Goal: Task Accomplishment & Management: Complete application form

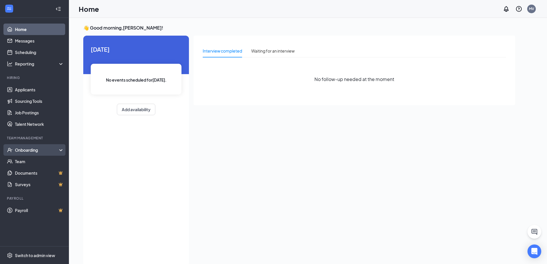
click at [28, 153] on div "Onboarding" at bounding box center [37, 150] width 44 height 6
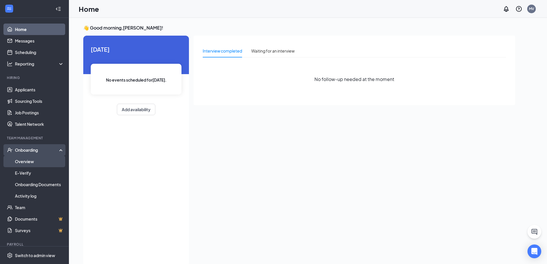
click at [24, 160] on link "Overview" at bounding box center [39, 161] width 49 height 11
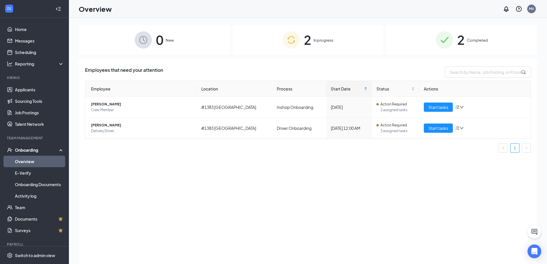
click at [333, 41] on span "In progress" at bounding box center [324, 40] width 20 height 6
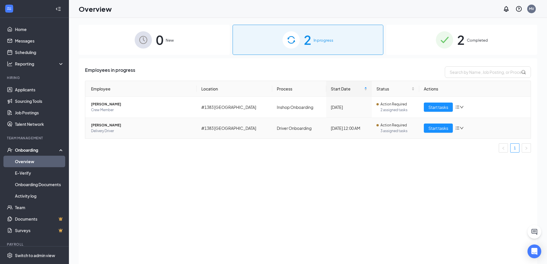
click at [158, 129] on span "Delivery Driver" at bounding box center [141, 131] width 101 height 6
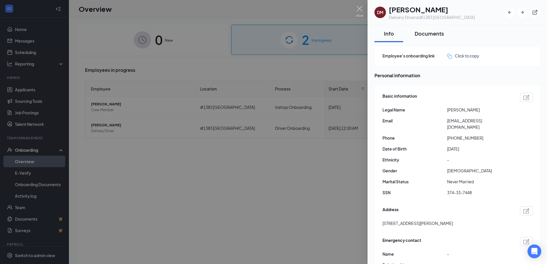
click at [417, 34] on div "Documents" at bounding box center [429, 33] width 29 height 7
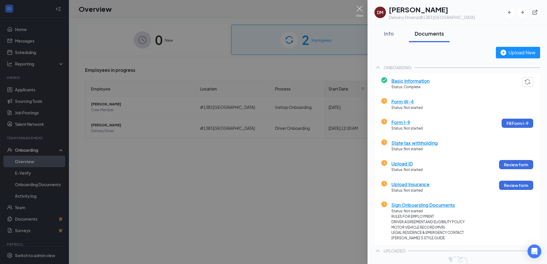
click at [361, 8] on img at bounding box center [359, 11] width 7 height 11
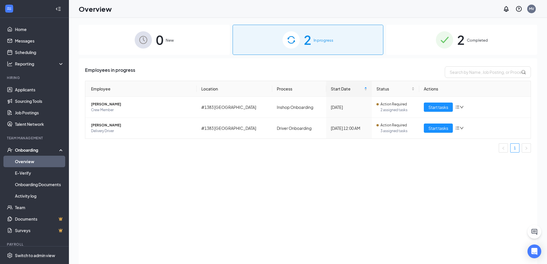
click at [449, 44] on img at bounding box center [444, 39] width 17 height 17
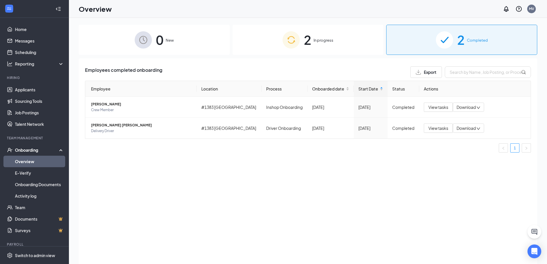
click at [327, 41] on span "In progress" at bounding box center [324, 40] width 20 height 6
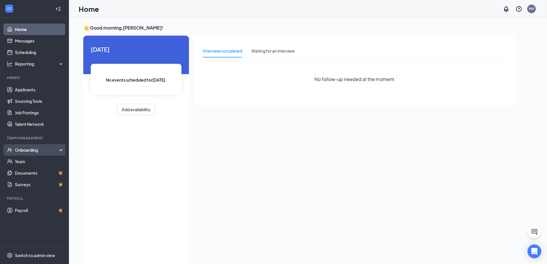
click at [21, 152] on div "Onboarding" at bounding box center [37, 150] width 44 height 6
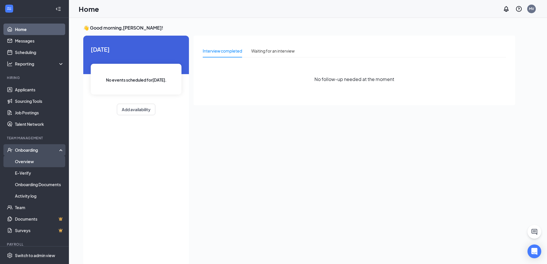
click at [24, 163] on link "Overview" at bounding box center [39, 161] width 49 height 11
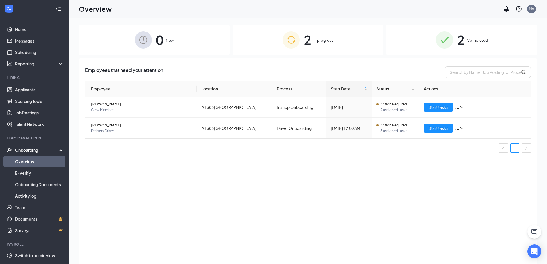
click at [340, 38] on div "2 In progress" at bounding box center [308, 40] width 151 height 30
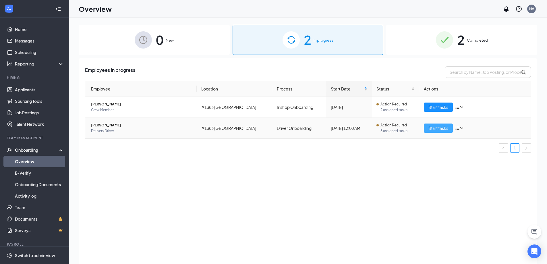
click at [438, 131] on span "Start tasks" at bounding box center [439, 128] width 20 height 6
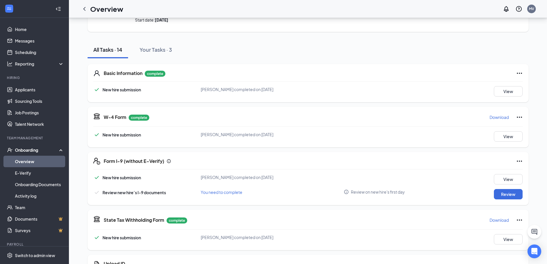
scroll to position [86, 0]
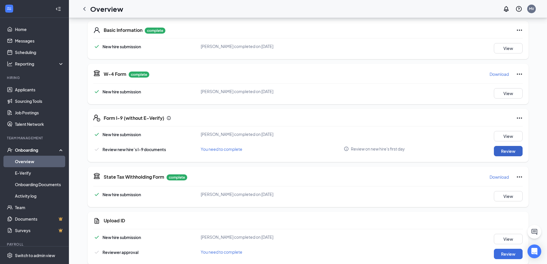
click at [521, 154] on button "Review" at bounding box center [508, 151] width 29 height 10
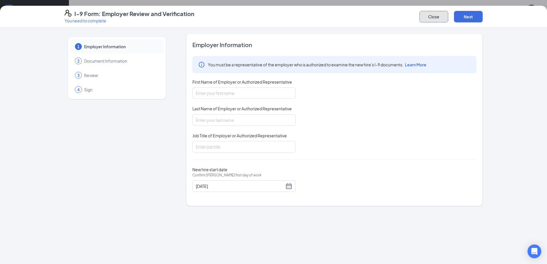
click at [434, 17] on button "Close" at bounding box center [434, 16] width 29 height 11
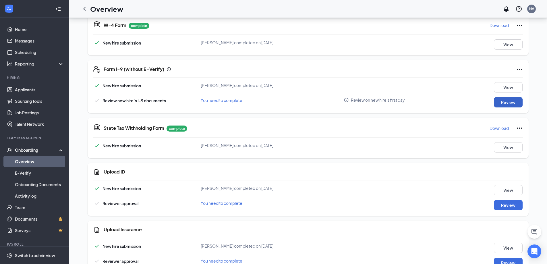
scroll to position [172, 0]
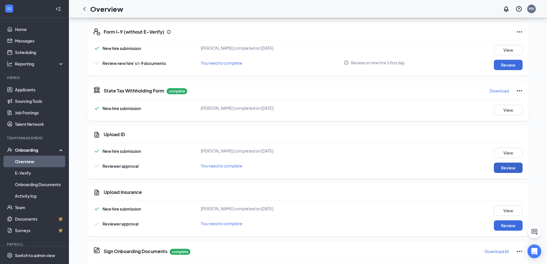
click at [506, 171] on button "Review" at bounding box center [508, 168] width 29 height 10
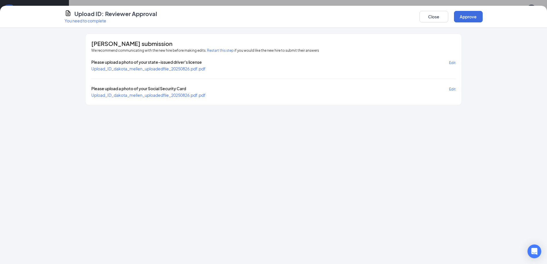
click at [164, 69] on span "Upload_ID_dakota_mellen_uploadedfile_20250826.pdf.pdf" at bounding box center [148, 68] width 114 height 5
click at [438, 19] on button "Close" at bounding box center [434, 16] width 29 height 11
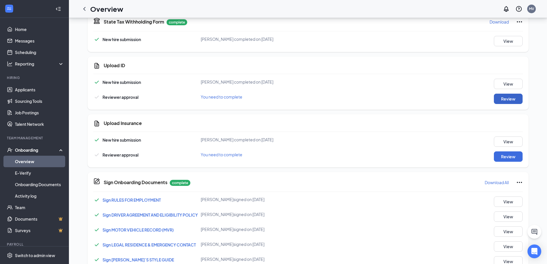
scroll to position [228, 0]
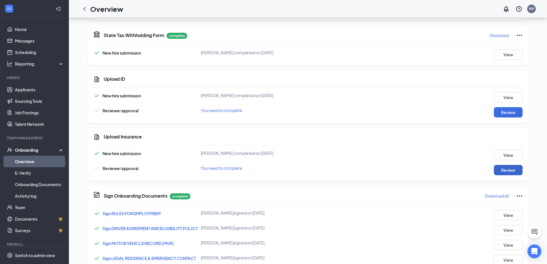
click at [504, 173] on button "Review" at bounding box center [508, 170] width 29 height 10
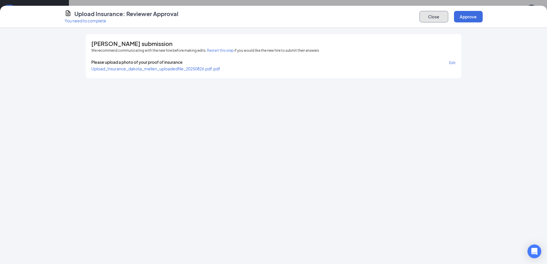
click at [446, 17] on button "Close" at bounding box center [434, 16] width 29 height 11
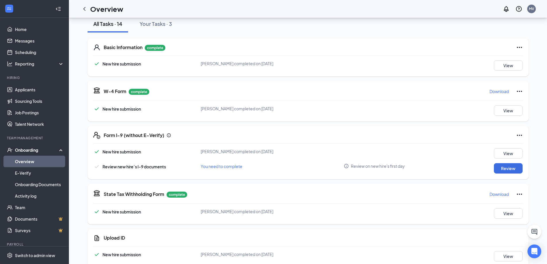
scroll to position [55, 0]
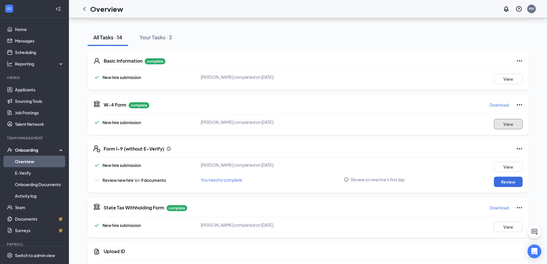
click at [500, 122] on button "View" at bounding box center [508, 124] width 29 height 10
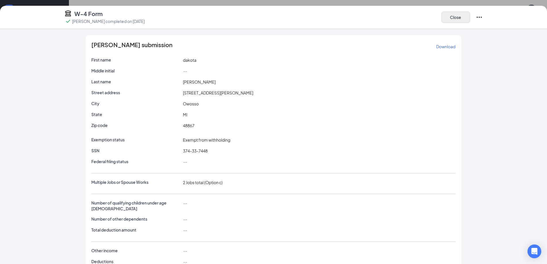
drag, startPoint x: 443, startPoint y: 26, endPoint x: 448, endPoint y: 21, distance: 7.0
click at [443, 25] on div "W-4 Form dakota mellen completed on Aug 26, 2025 Close" at bounding box center [273, 17] width 547 height 23
click at [449, 21] on button "Close" at bounding box center [456, 16] width 29 height 11
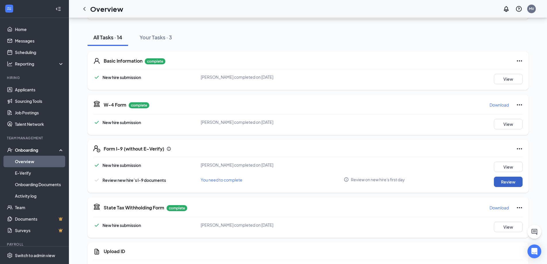
click at [516, 181] on button "Review" at bounding box center [508, 182] width 29 height 10
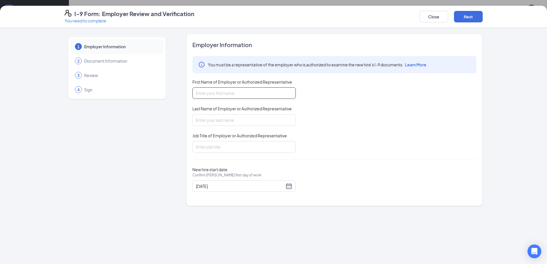
click at [239, 92] on input "First Name of Employer or Authorized Representative" at bounding box center [243, 92] width 103 height 11
type input "Matraca"
type input "Vallie"
type input "General manager"
click at [466, 18] on button "Next" at bounding box center [468, 16] width 29 height 11
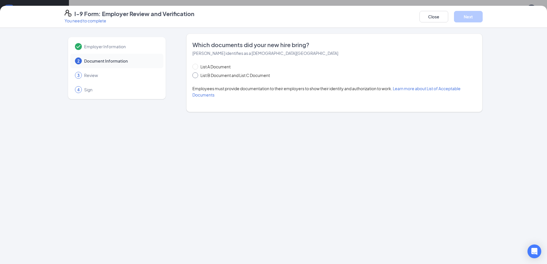
click at [197, 75] on span at bounding box center [195, 75] width 6 height 6
click at [196, 75] on input "List B Document and List C Document" at bounding box center [194, 74] width 4 height 4
radio input "true"
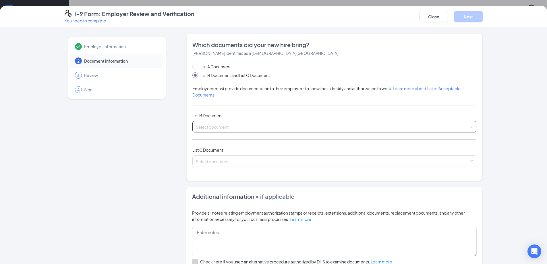
click at [239, 122] on input "search" at bounding box center [332, 125] width 273 height 9
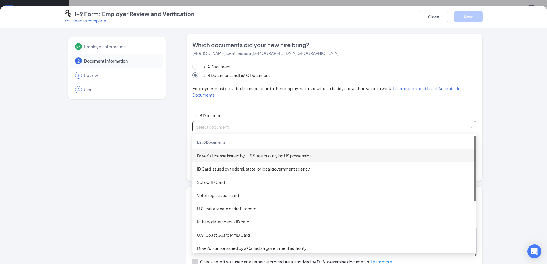
click at [229, 154] on div "Driver’s License issued by U.S State or outlying US possession" at bounding box center [334, 156] width 275 height 6
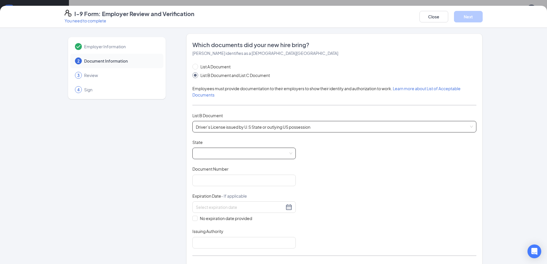
click at [218, 157] on span at bounding box center [244, 153] width 97 height 11
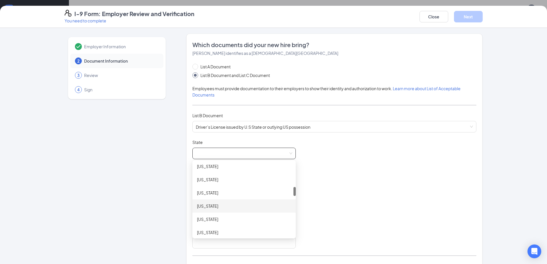
scroll to position [259, 0]
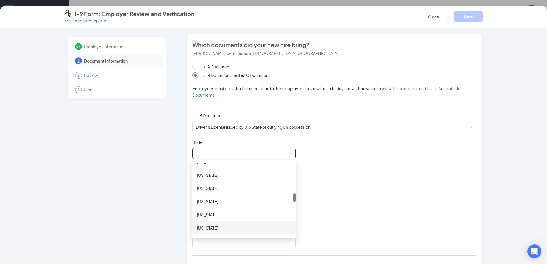
click at [208, 226] on div "Michigan" at bounding box center [244, 228] width 94 height 6
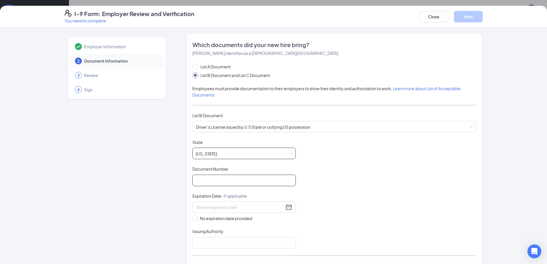
click at [207, 177] on input "Document Number" at bounding box center [243, 180] width 103 height 11
type input "M900000372221"
click at [287, 208] on div at bounding box center [244, 207] width 97 height 7
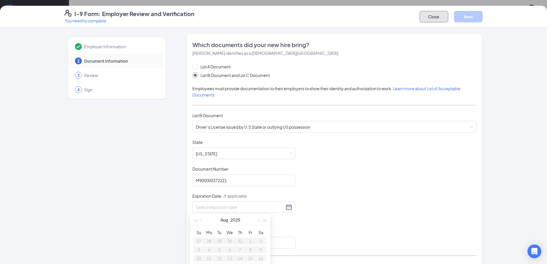
click at [441, 19] on button "Close" at bounding box center [434, 16] width 29 height 11
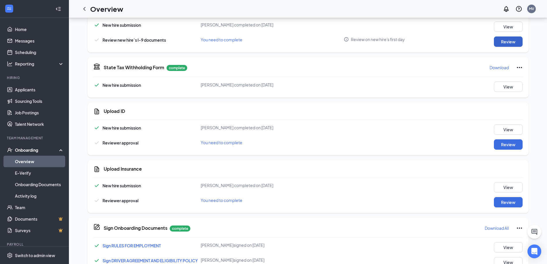
scroll to position [199, 0]
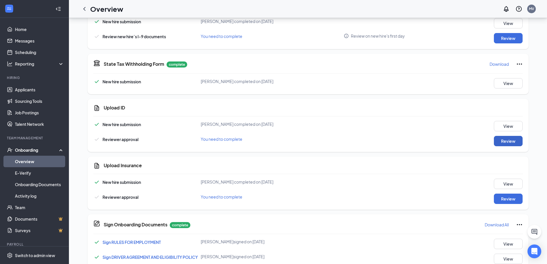
click at [508, 140] on button "Review" at bounding box center [508, 141] width 29 height 10
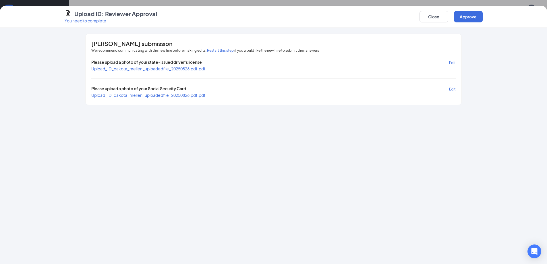
click at [138, 66] on span "Upload_ID_dakota_mellen_uploadedfile_20250826.pdf.pdf" at bounding box center [148, 68] width 114 height 5
click at [436, 21] on button "Close" at bounding box center [434, 16] width 29 height 11
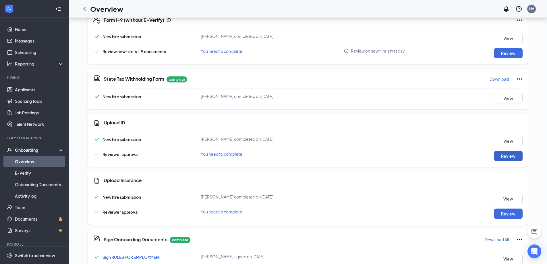
scroll to position [170, 0]
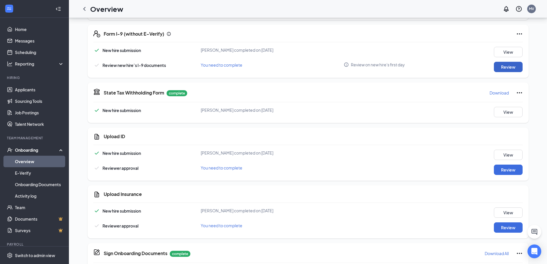
click at [505, 67] on button "Review" at bounding box center [508, 67] width 29 height 10
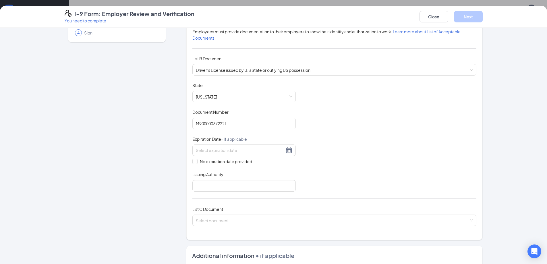
scroll to position [57, 0]
click at [225, 150] on input at bounding box center [240, 150] width 88 height 6
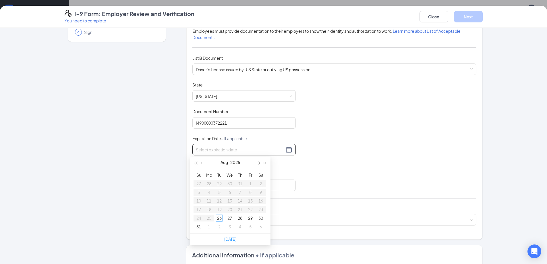
click at [260, 164] on button "button" at bounding box center [258, 162] width 6 height 11
click at [264, 163] on span "button" at bounding box center [265, 163] width 3 height 3
click at [202, 163] on span "button" at bounding box center [202, 163] width 3 height 3
type input "08/08/2027"
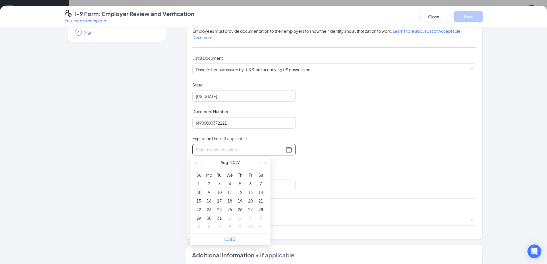
type input "08/08/2027"
click at [199, 194] on div "8" at bounding box center [198, 192] width 7 height 7
click at [226, 188] on input "Issuing Authority" at bounding box center [243, 185] width 103 height 11
type input "Michigan"
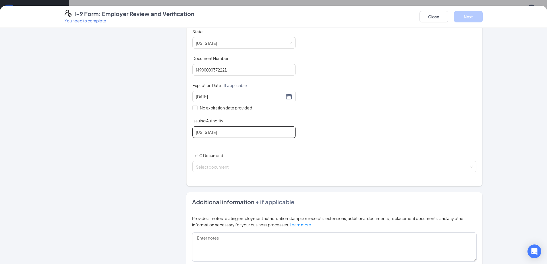
scroll to position [115, 0]
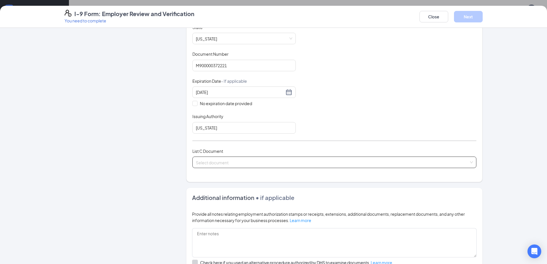
click at [229, 165] on input "search" at bounding box center [332, 161] width 273 height 9
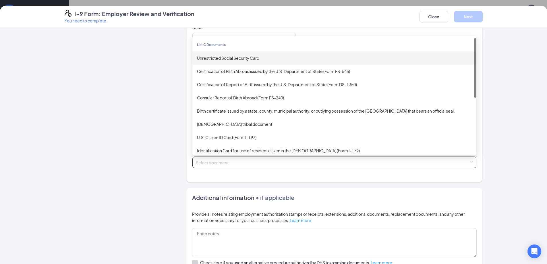
click at [226, 56] on div "Unrestricted Social Security Card" at bounding box center [334, 58] width 275 height 6
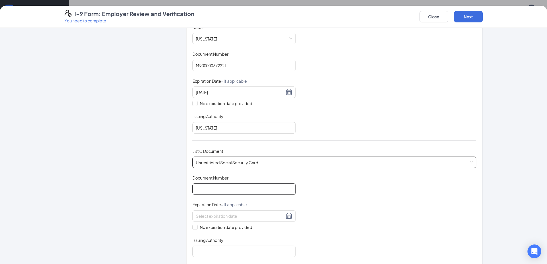
click at [219, 191] on input "Document Number" at bounding box center [243, 188] width 103 height 11
type input "374337448"
click at [193, 226] on input "No expiration date provided" at bounding box center [194, 227] width 4 height 4
checkbox input "true"
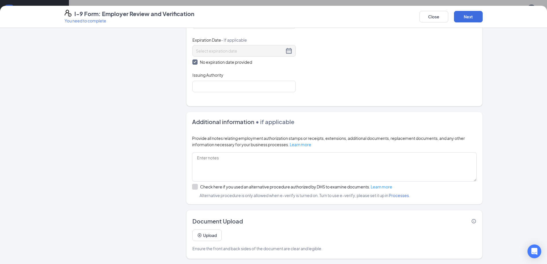
scroll to position [282, 0]
click at [468, 17] on button "Next" at bounding box center [468, 16] width 29 height 11
click at [246, 88] on input "Issuing Authority" at bounding box center [243, 85] width 103 height 11
type input "Michigan"
click at [475, 19] on button "Next" at bounding box center [468, 16] width 29 height 11
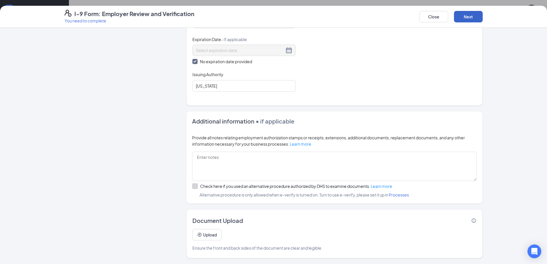
scroll to position [47, 0]
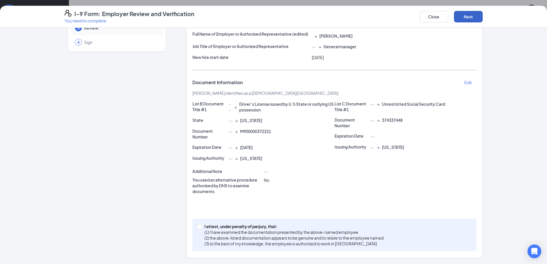
click at [465, 17] on button "Next" at bounding box center [468, 16] width 29 height 11
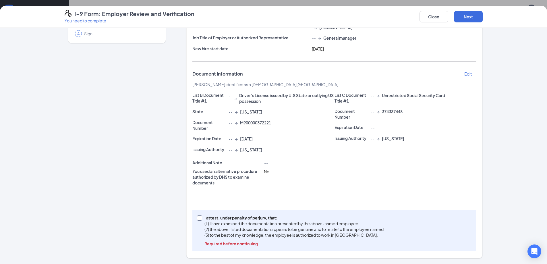
click at [197, 218] on input "I attest, under penalty of perjury, that: (1) I have examined the documentation…" at bounding box center [199, 217] width 4 height 4
checkbox input "true"
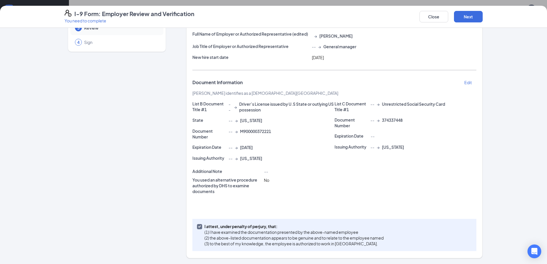
scroll to position [47, 0]
click at [469, 13] on button "Next" at bounding box center [468, 16] width 29 height 11
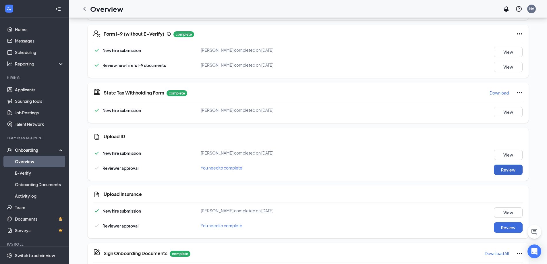
click at [502, 169] on button "Review" at bounding box center [508, 170] width 29 height 10
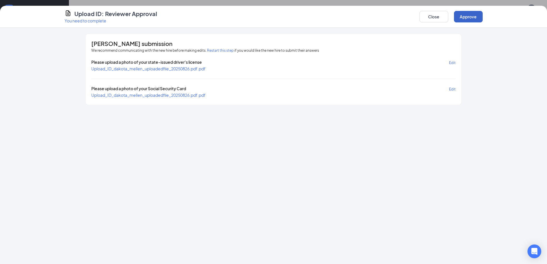
click at [477, 12] on button "Approve" at bounding box center [468, 16] width 29 height 11
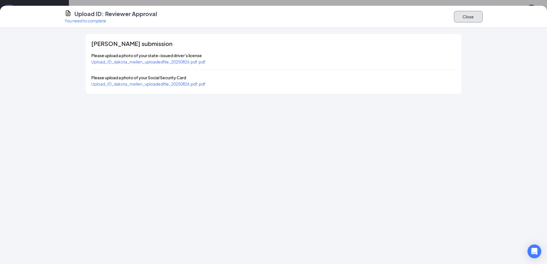
click at [468, 17] on button "Close" at bounding box center [468, 16] width 29 height 11
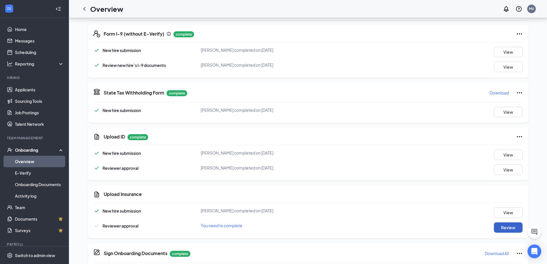
click at [511, 228] on button "Review" at bounding box center [508, 227] width 29 height 10
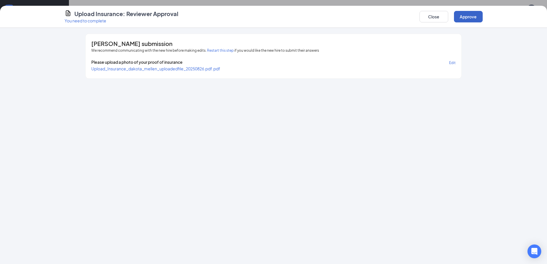
click at [469, 12] on button "Approve" at bounding box center [468, 16] width 29 height 11
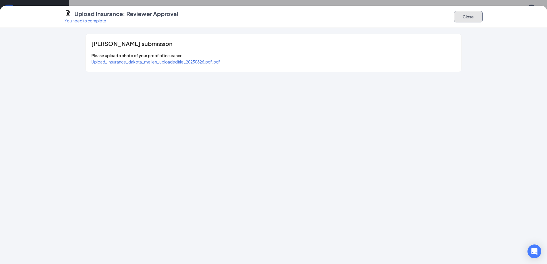
click at [480, 20] on button "Close" at bounding box center [468, 16] width 29 height 11
